Goal: Task Accomplishment & Management: Complete application form

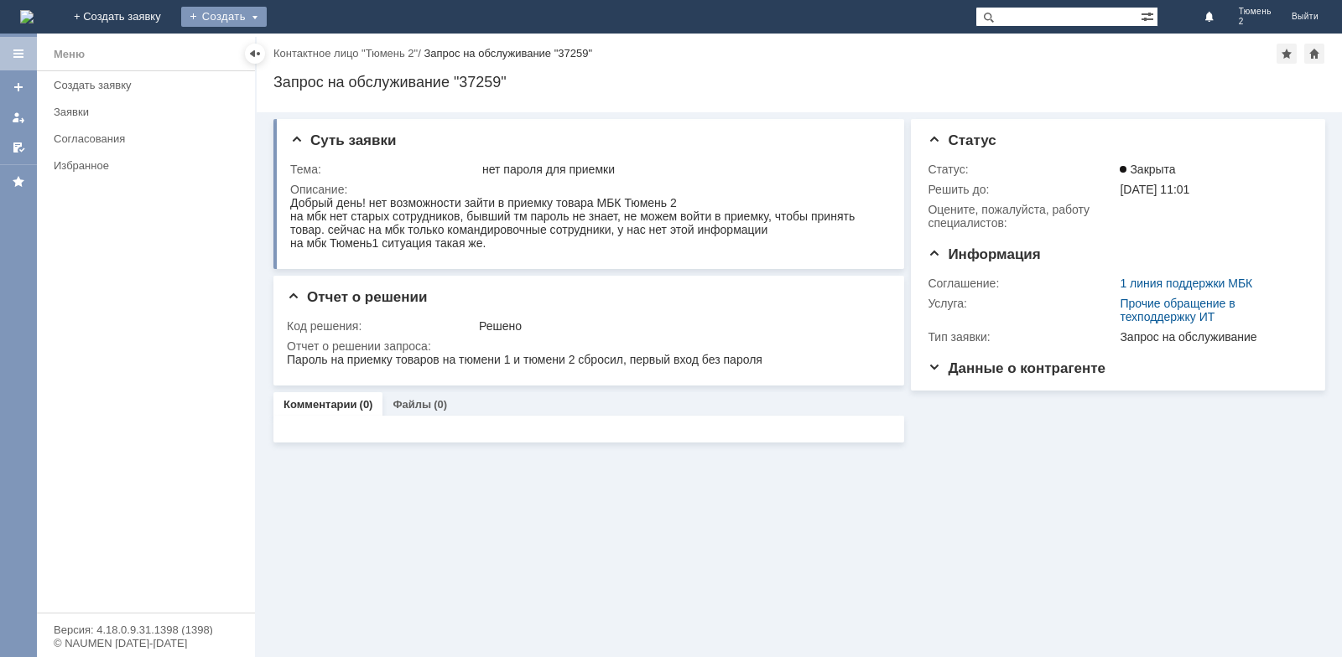
click at [267, 13] on div "Создать" at bounding box center [224, 17] width 86 height 20
click at [312, 52] on link "Заявка" at bounding box center [247, 50] width 127 height 20
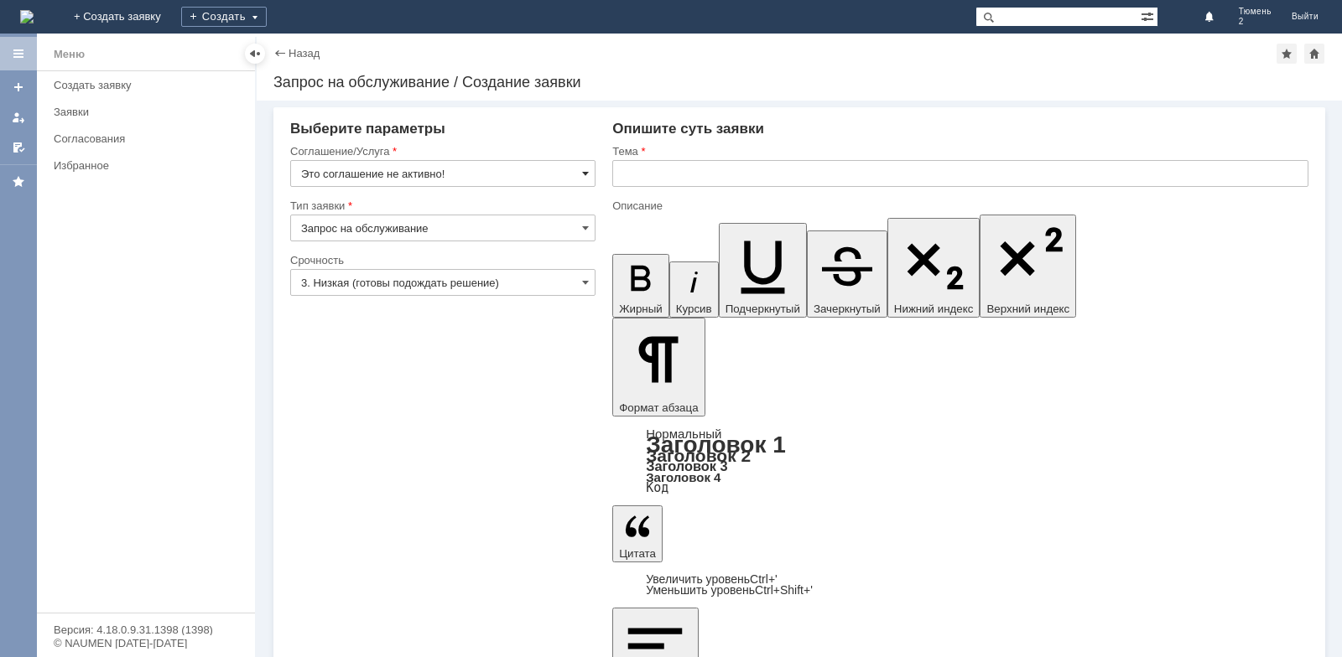
click at [586, 176] on span at bounding box center [585, 173] width 7 height 13
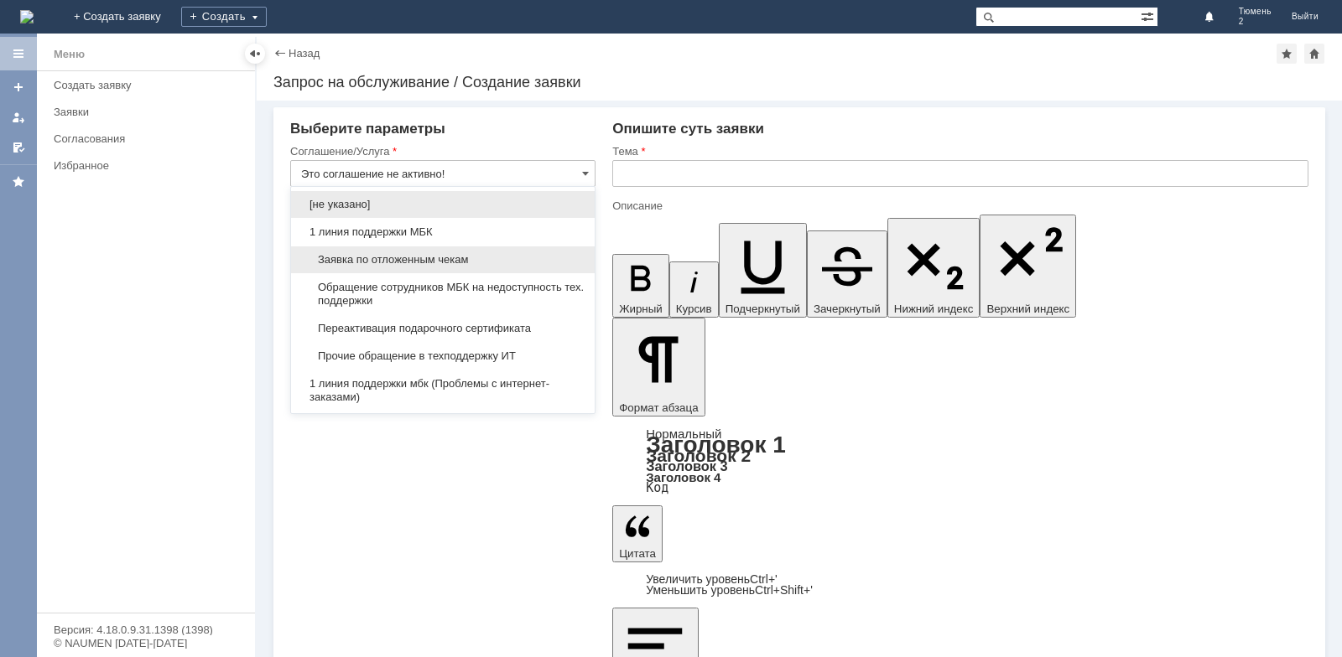
click at [514, 262] on span "Заявка по отложенным чекам" at bounding box center [442, 259] width 283 height 13
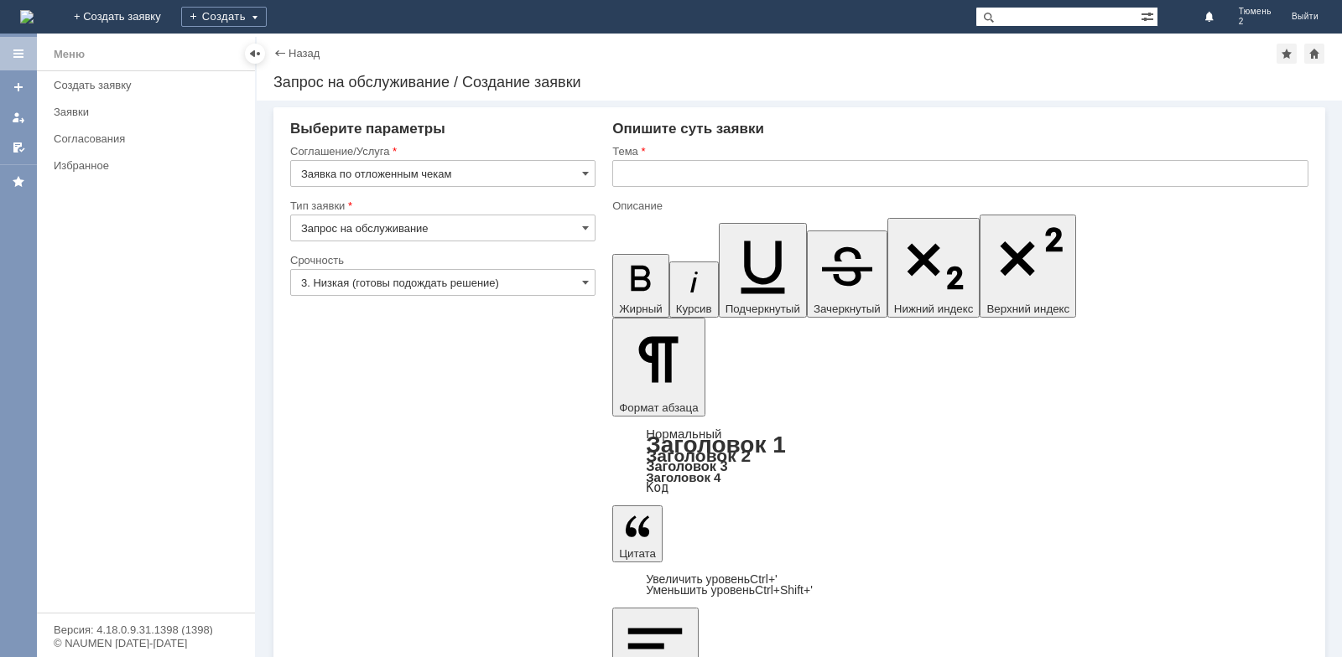
type input "Заявка по отложенным чекам"
click at [717, 180] on input "text" at bounding box center [960, 173] width 696 height 27
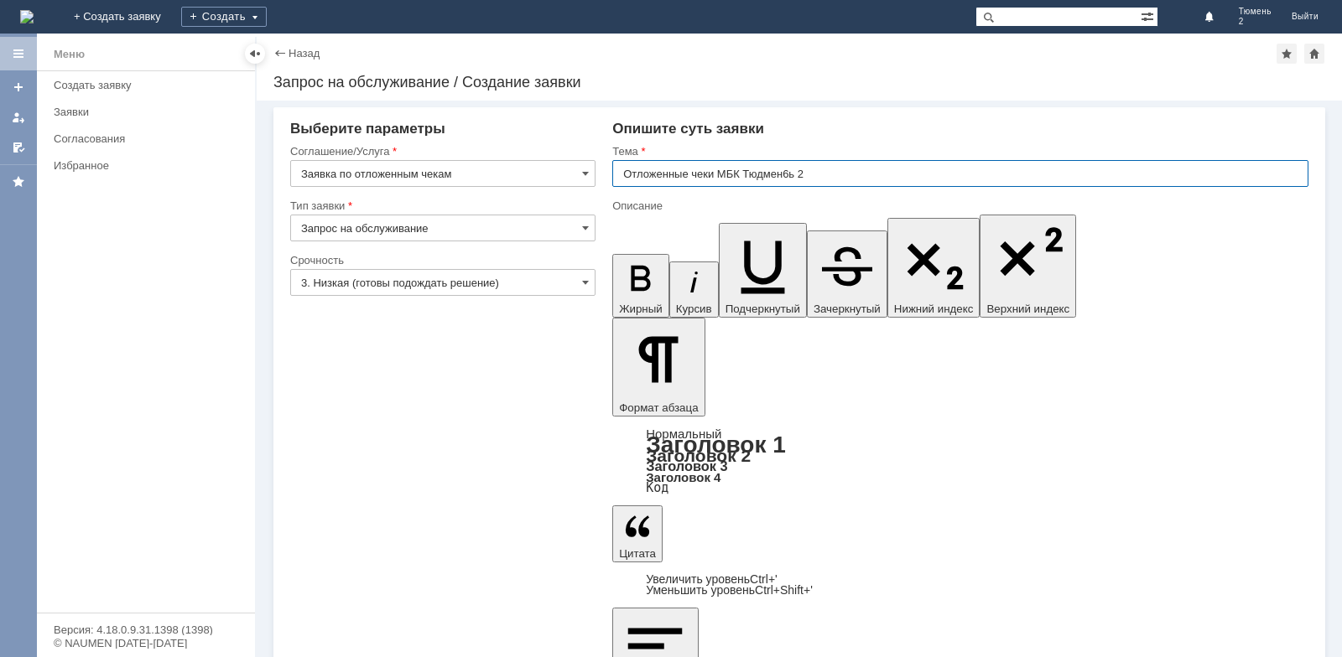
click at [790, 174] on input "Отложенные чеки МБК Тюдмен6ь 2" at bounding box center [960, 173] width 696 height 27
click at [762, 175] on input "Отложенные чеки МБК Тюдмень 2" at bounding box center [960, 173] width 696 height 27
type input "Отложенные чеки МБК Тюмень 2"
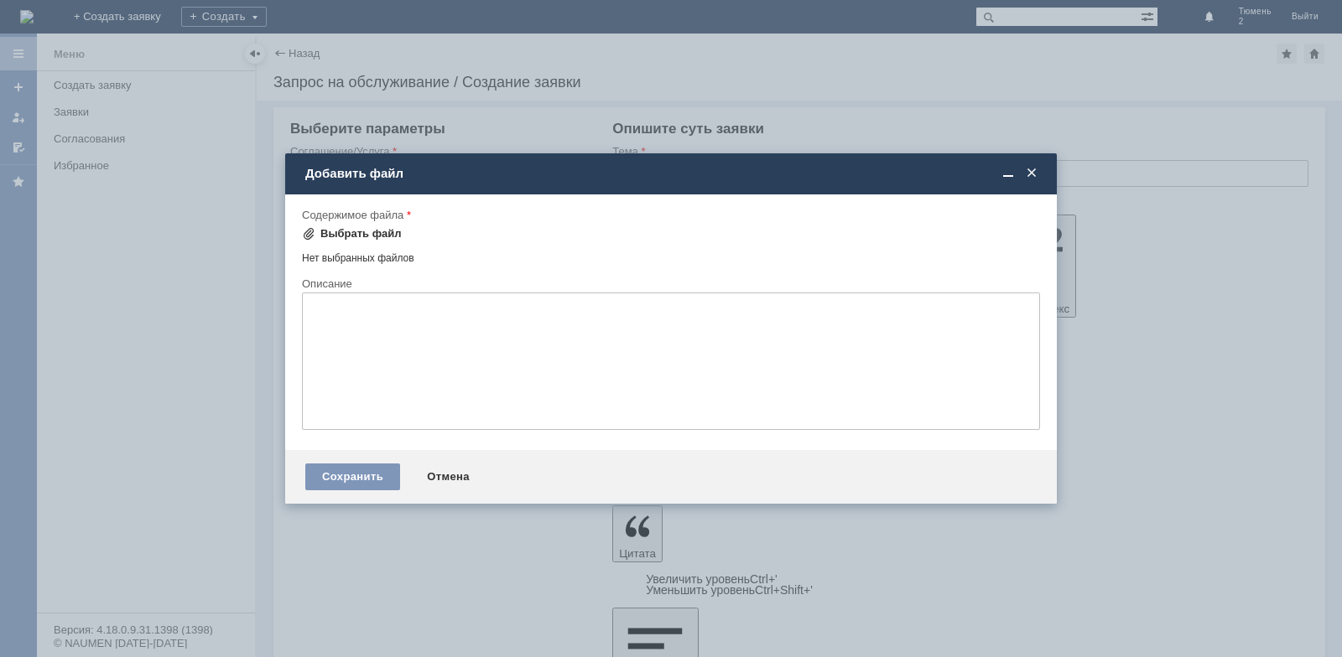
click at [335, 235] on div "Выбрать файл" at bounding box center [360, 233] width 81 height 13
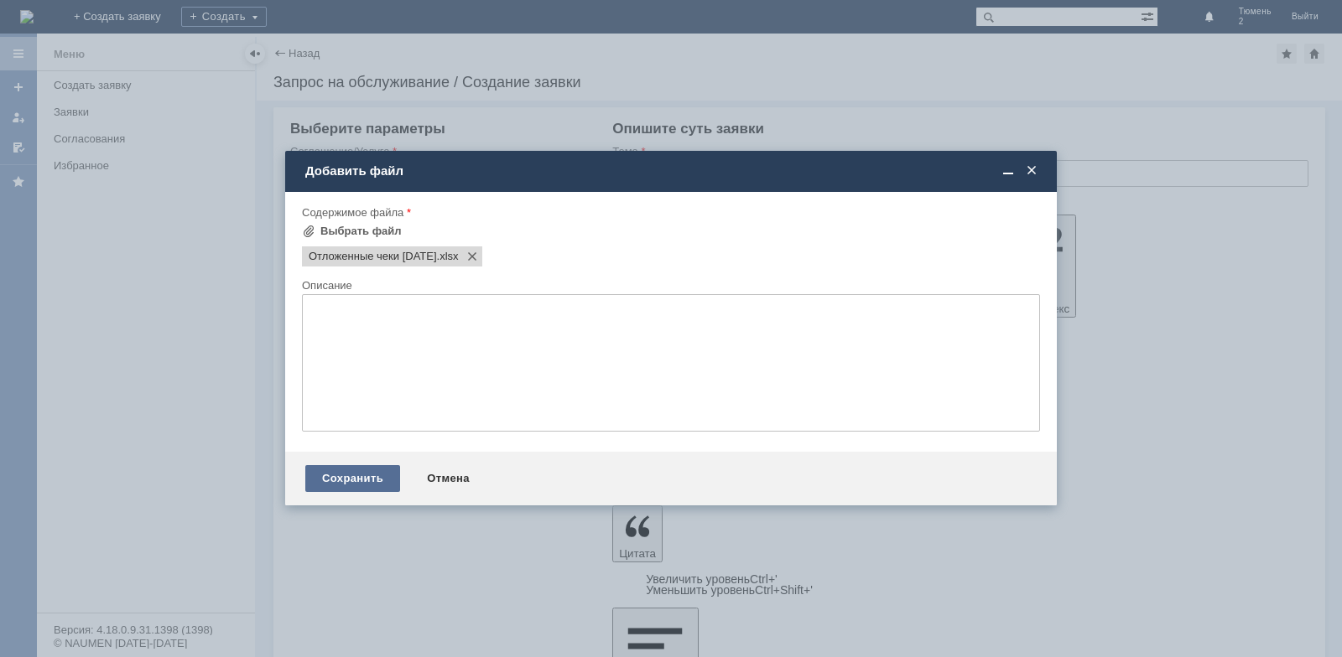
click at [368, 471] on div "Сохранить" at bounding box center [352, 478] width 95 height 27
